Goal: Register for event/course

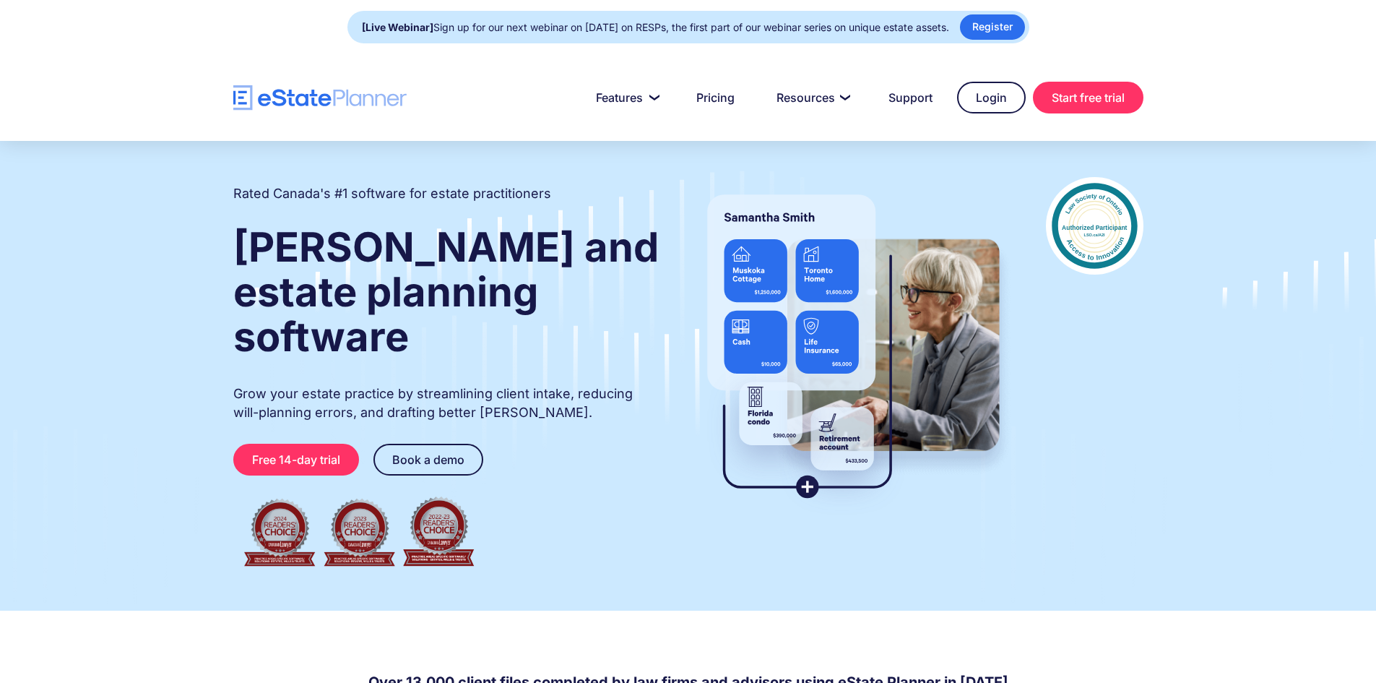
click at [750, 292] on img at bounding box center [853, 346] width 327 height 339
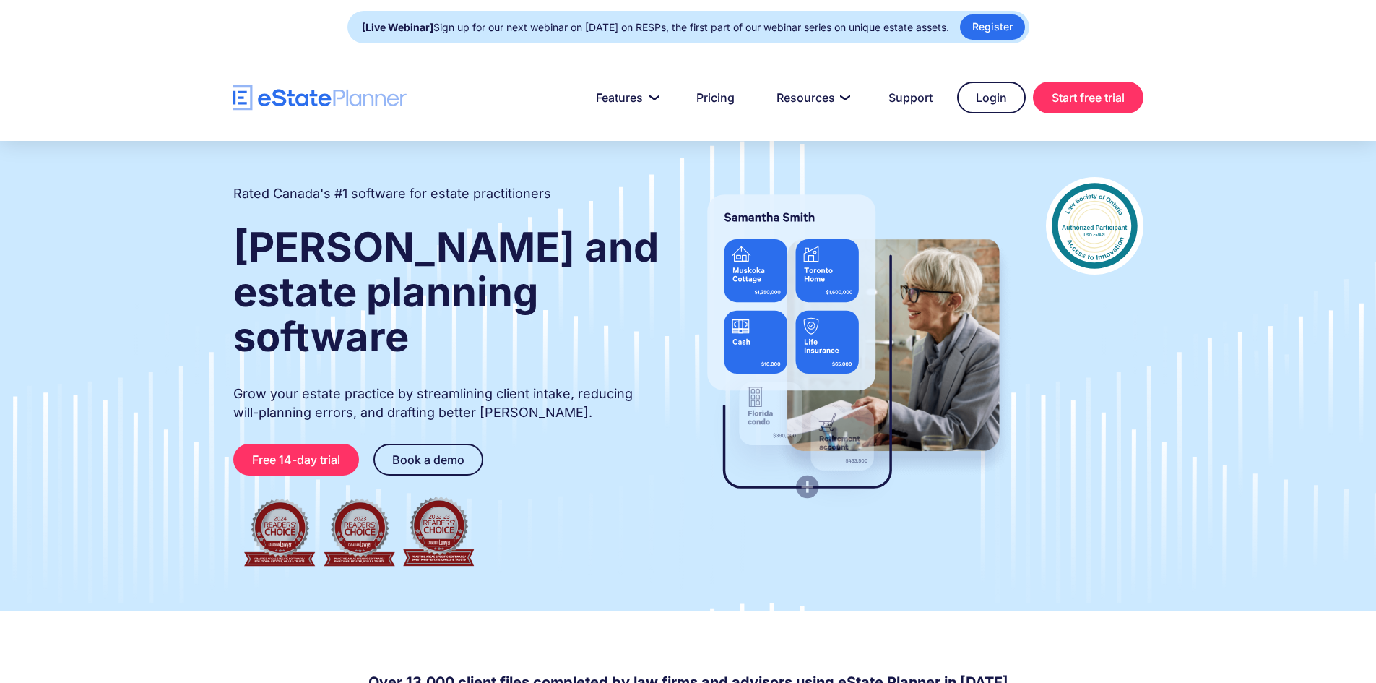
drag, startPoint x: 113, startPoint y: 410, endPoint x: 147, endPoint y: 217, distance: 195.8
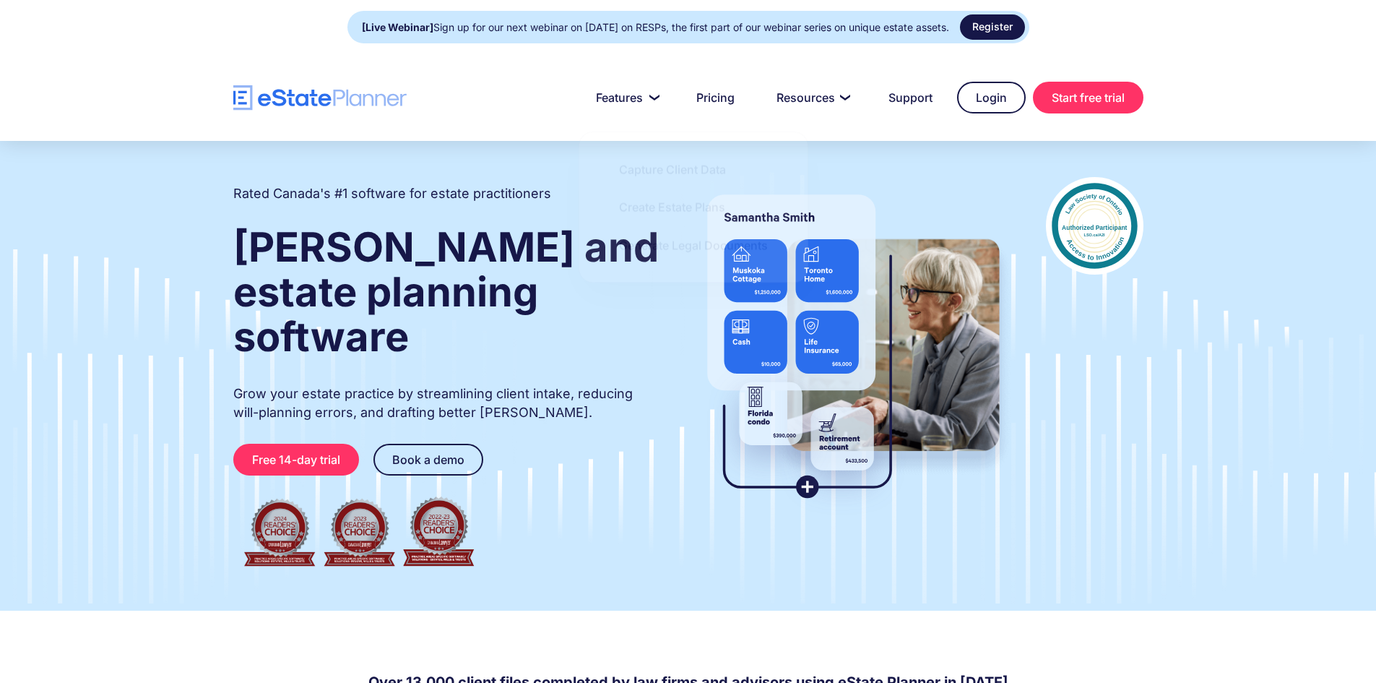
click at [1008, 20] on link "Register" at bounding box center [992, 26] width 65 height 25
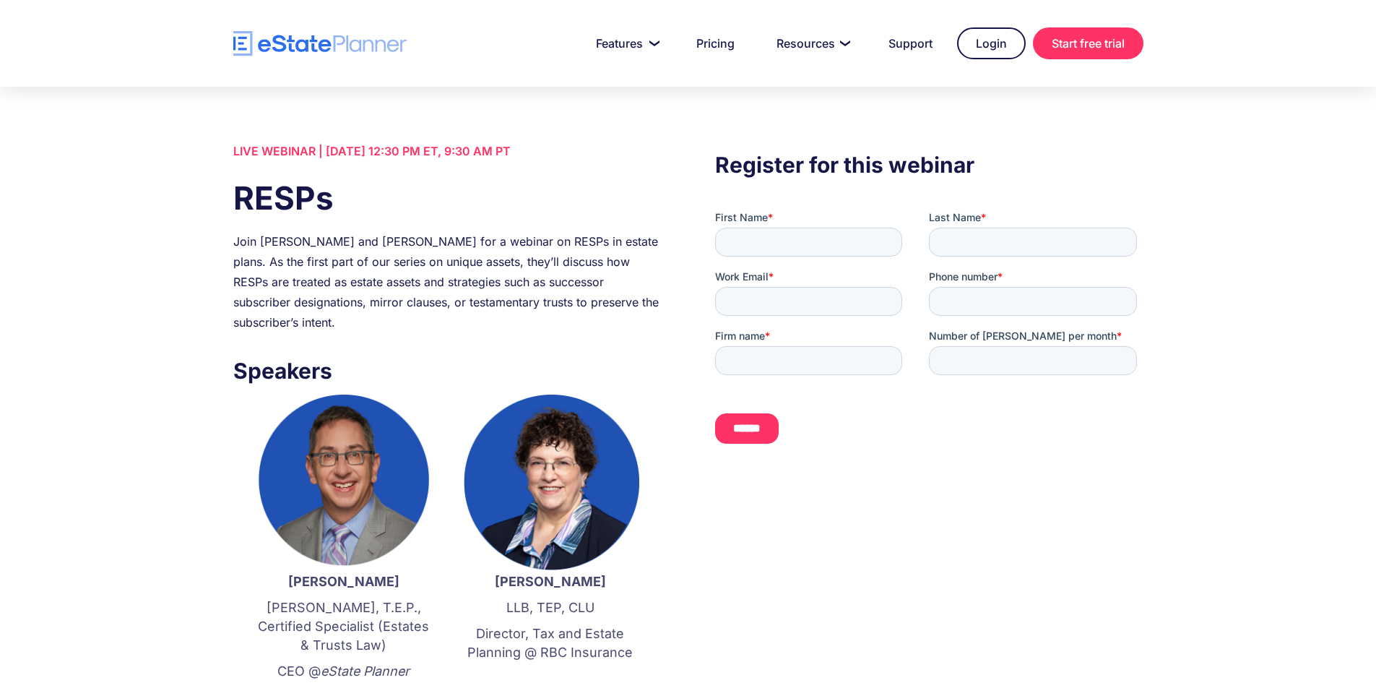
click at [369, 48] on img "home" at bounding box center [319, 43] width 173 height 25
